Goal: Navigation & Orientation: Understand site structure

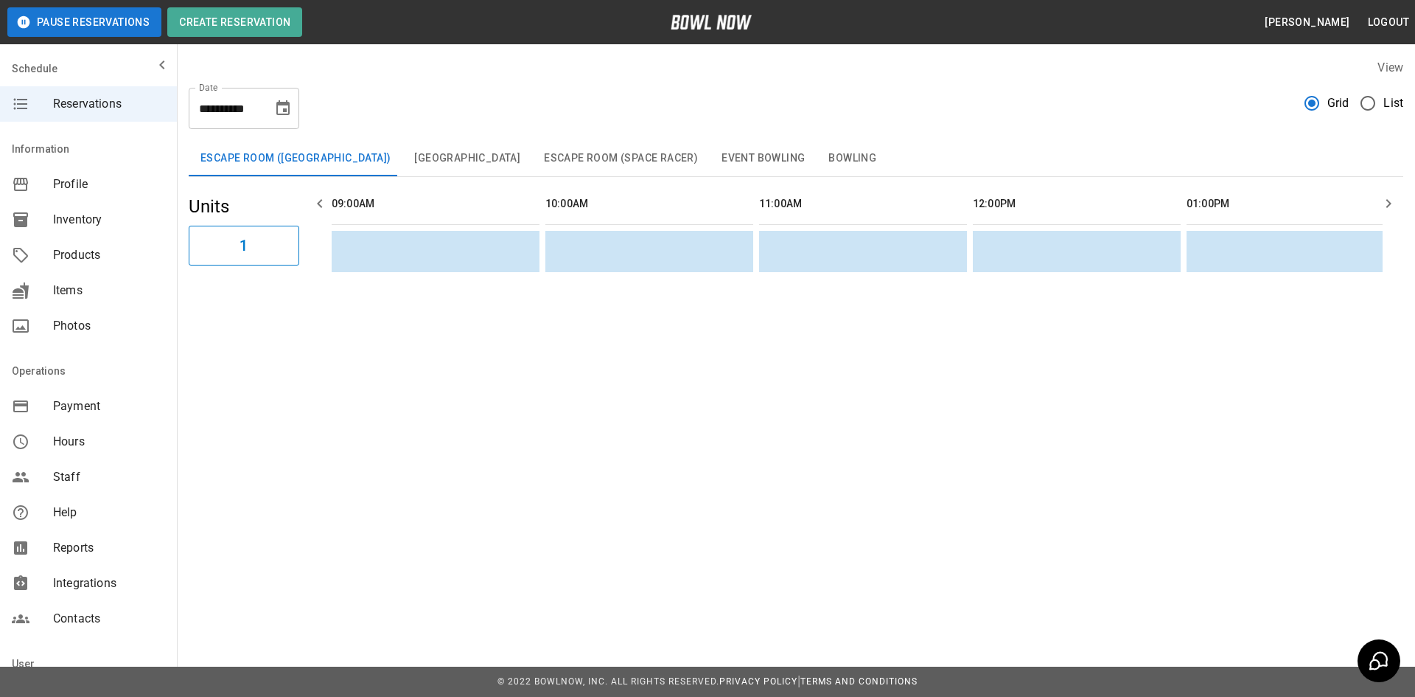
scroll to position [0, 1747]
click at [70, 291] on span "Items" at bounding box center [109, 291] width 112 height 18
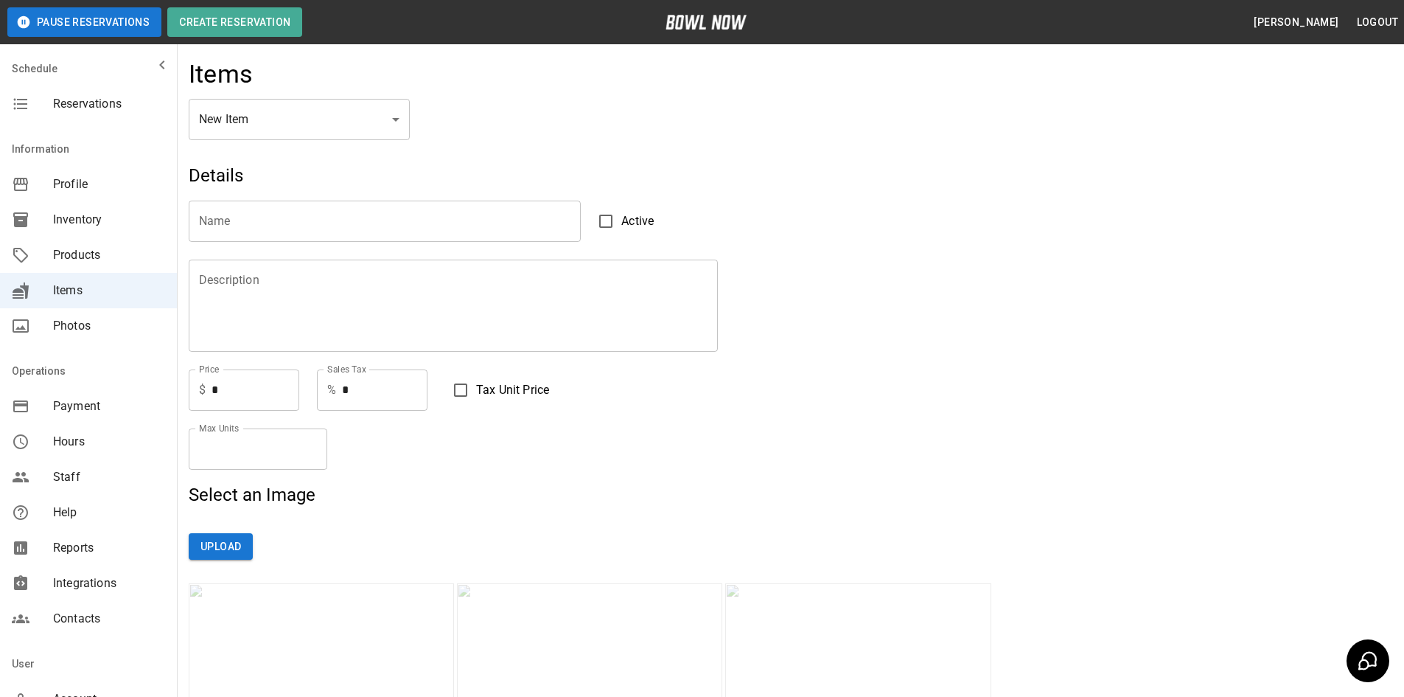
click at [70, 254] on span "Products" at bounding box center [109, 255] width 112 height 18
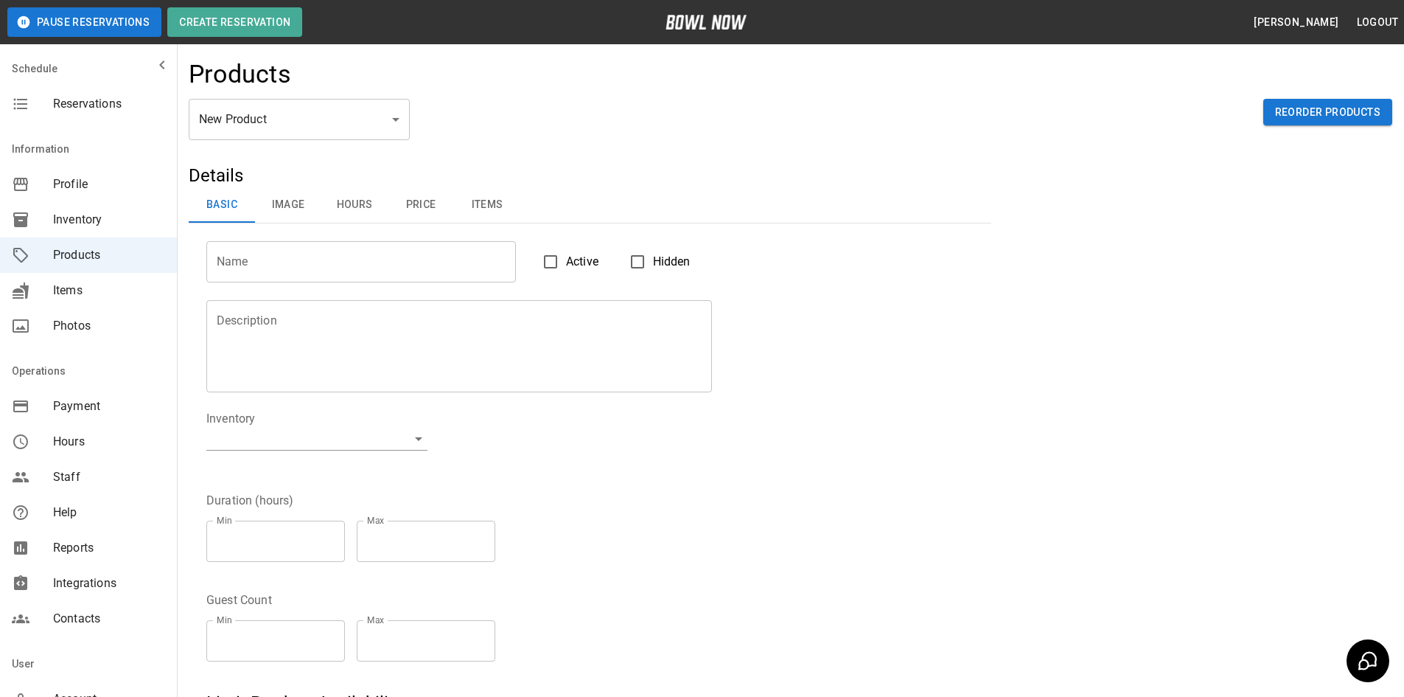
click at [67, 179] on span "Profile" at bounding box center [109, 184] width 112 height 18
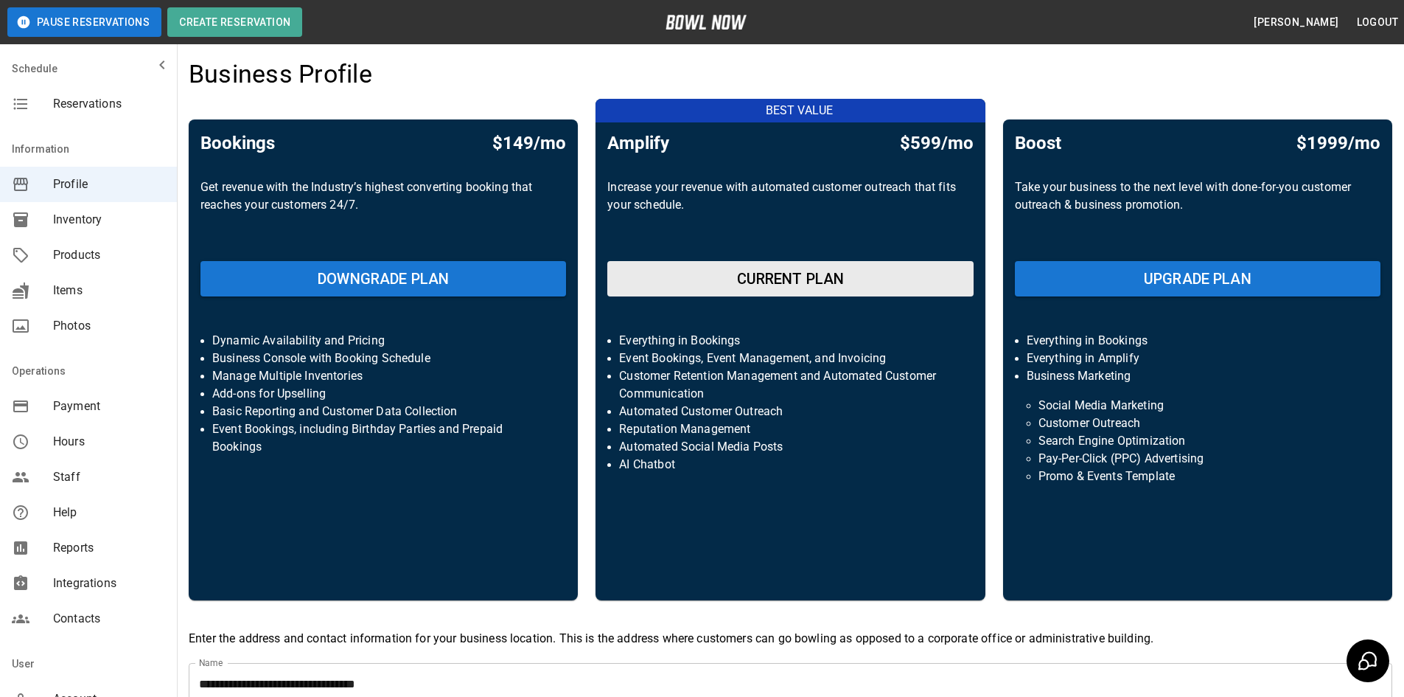
click at [80, 405] on span "Payment" at bounding box center [109, 406] width 112 height 18
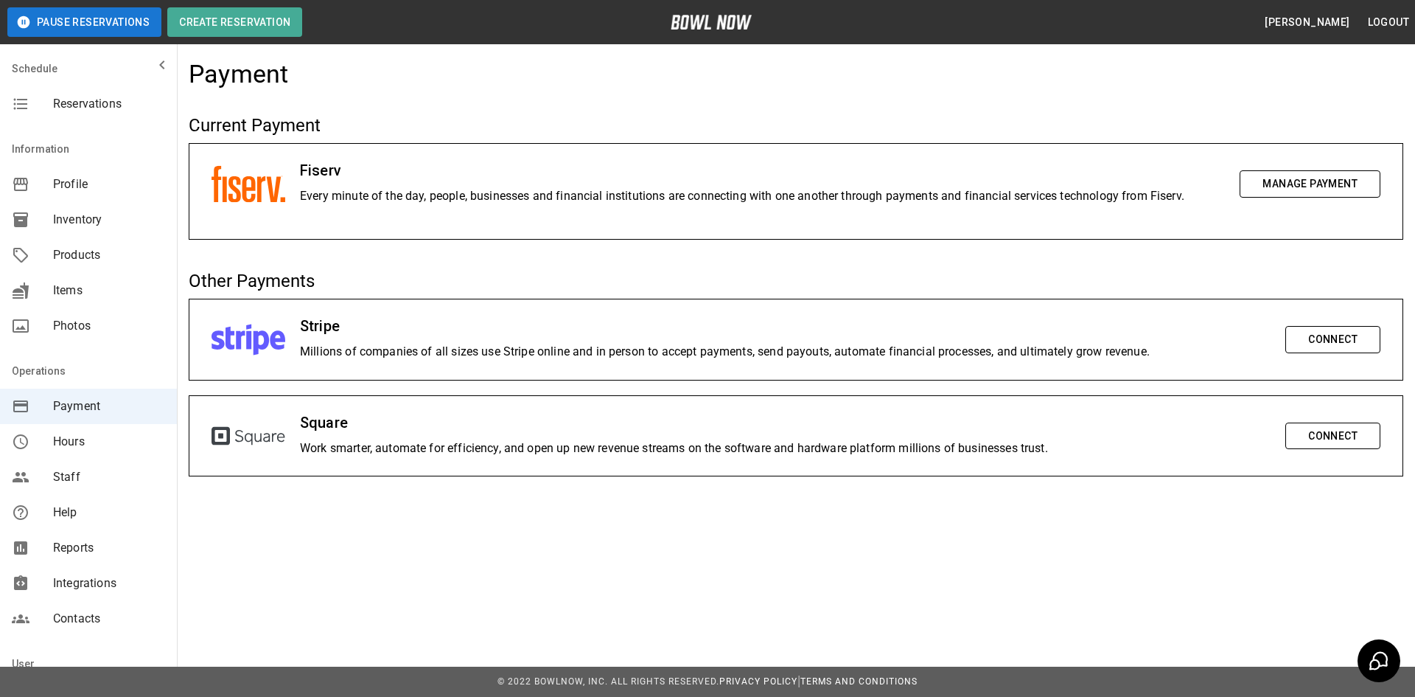
click at [68, 542] on span "Reports" at bounding box center [109, 548] width 112 height 18
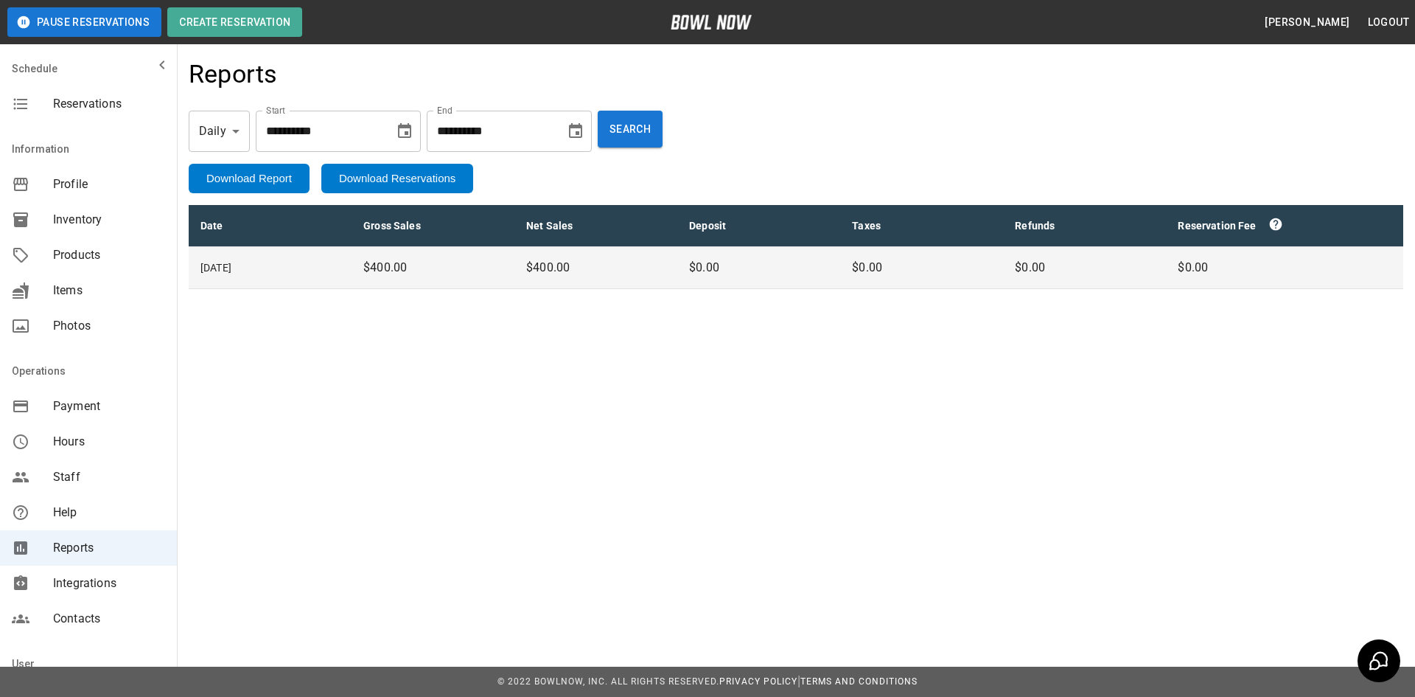
click at [100, 105] on span "Reservations" at bounding box center [109, 104] width 112 height 18
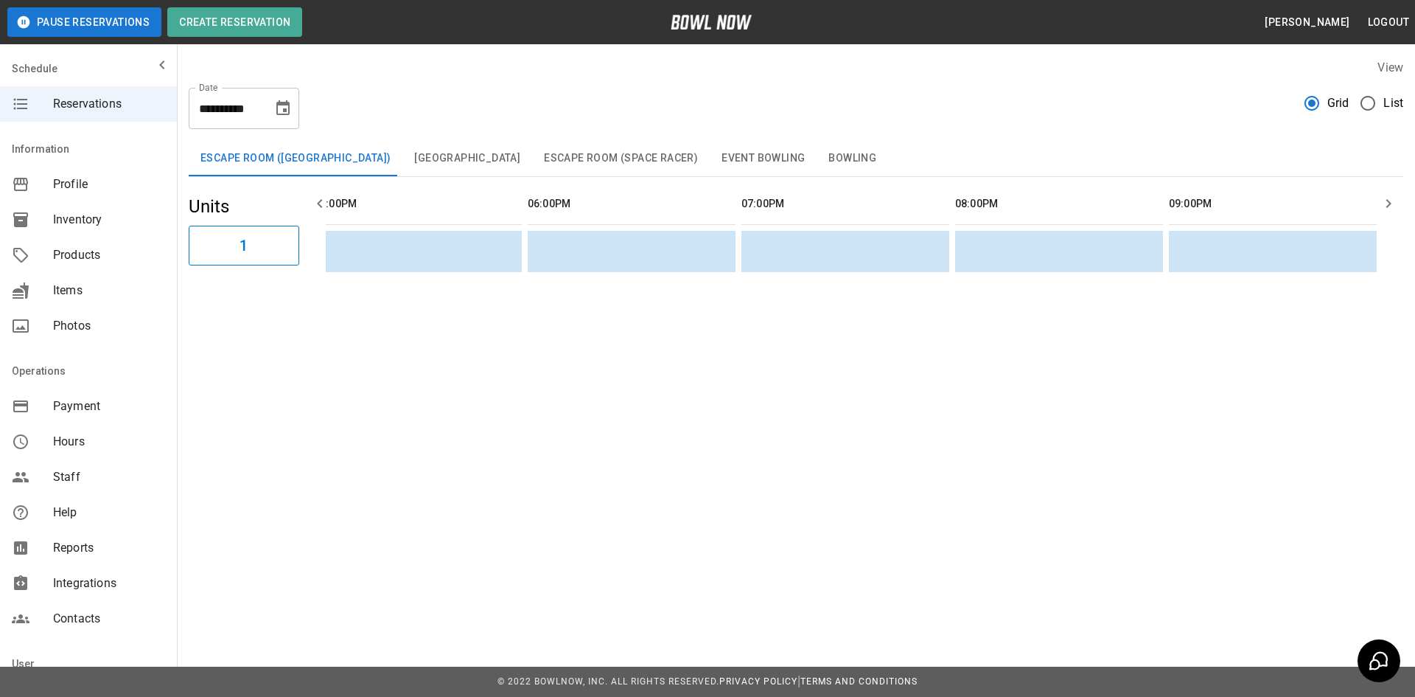
scroll to position [0, 1747]
click at [83, 181] on span "Profile" at bounding box center [109, 184] width 112 height 18
click at [63, 218] on span "Inventory" at bounding box center [109, 220] width 112 height 18
